Goal: Navigation & Orientation: Find specific page/section

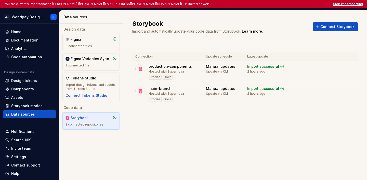
click at [341, 2] on button "Stop impersonating" at bounding box center [348, 4] width 30 height 4
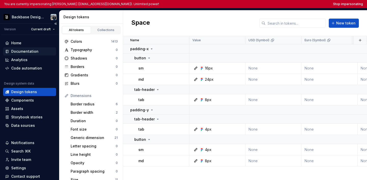
click at [30, 50] on div "Documentation" at bounding box center [24, 51] width 27 height 5
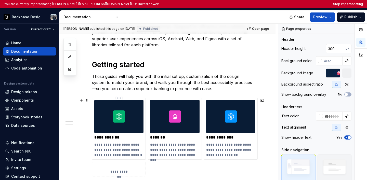
scroll to position [122, 0]
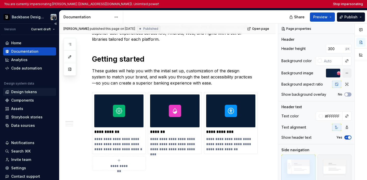
click at [36, 91] on div "Design tokens" at bounding box center [29, 91] width 49 height 5
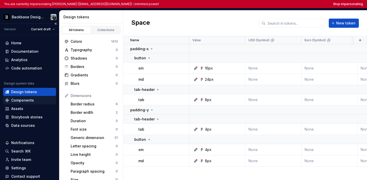
click at [37, 103] on div "Components" at bounding box center [29, 100] width 53 height 8
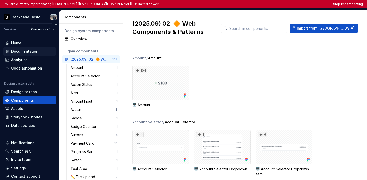
click at [37, 49] on div "Documentation" at bounding box center [29, 51] width 49 height 5
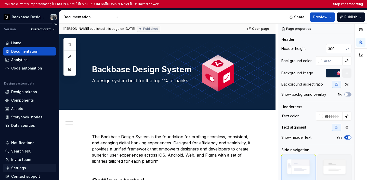
click at [23, 158] on div "Settings" at bounding box center [18, 168] width 15 height 5
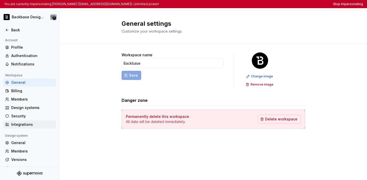
click at [26, 123] on div "Integrations" at bounding box center [32, 124] width 43 height 5
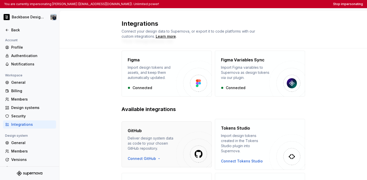
scroll to position [20, 0]
click at [180, 137] on img "button" at bounding box center [194, 149] width 36 height 36
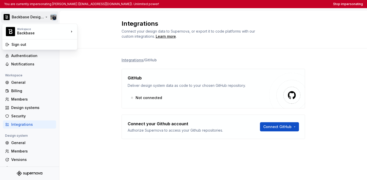
click at [39, 17] on html "You are currently impersonating [PERSON_NAME] ([EMAIL_ADDRESS][DOMAIN_NAME]). U…" at bounding box center [183, 90] width 367 height 180
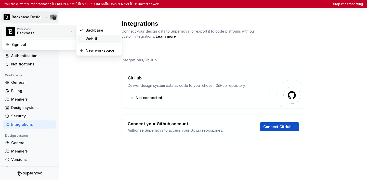
click at [91, 39] on div "WebUI" at bounding box center [102, 38] width 33 height 5
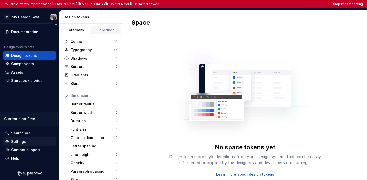
click at [29, 142] on div "Settings" at bounding box center [29, 141] width 49 height 5
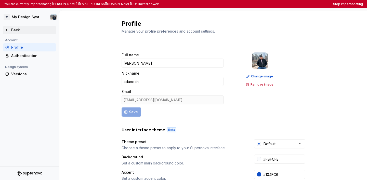
click at [8, 32] on icon at bounding box center [7, 30] width 4 height 4
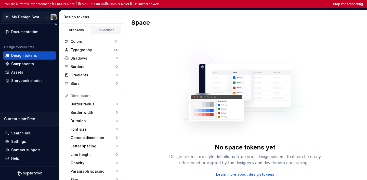
click at [27, 17] on html "You are currently impersonating [PERSON_NAME] ([EMAIL_ADDRESS][DOMAIN_NAME]). U…" at bounding box center [183, 90] width 367 height 180
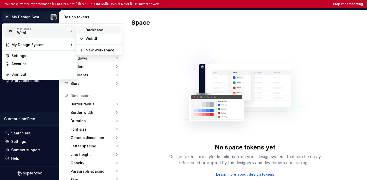
click at [91, 34] on div "Backbase" at bounding box center [98, 30] width 43 height 8
